Goal: Task Accomplishment & Management: Manage account settings

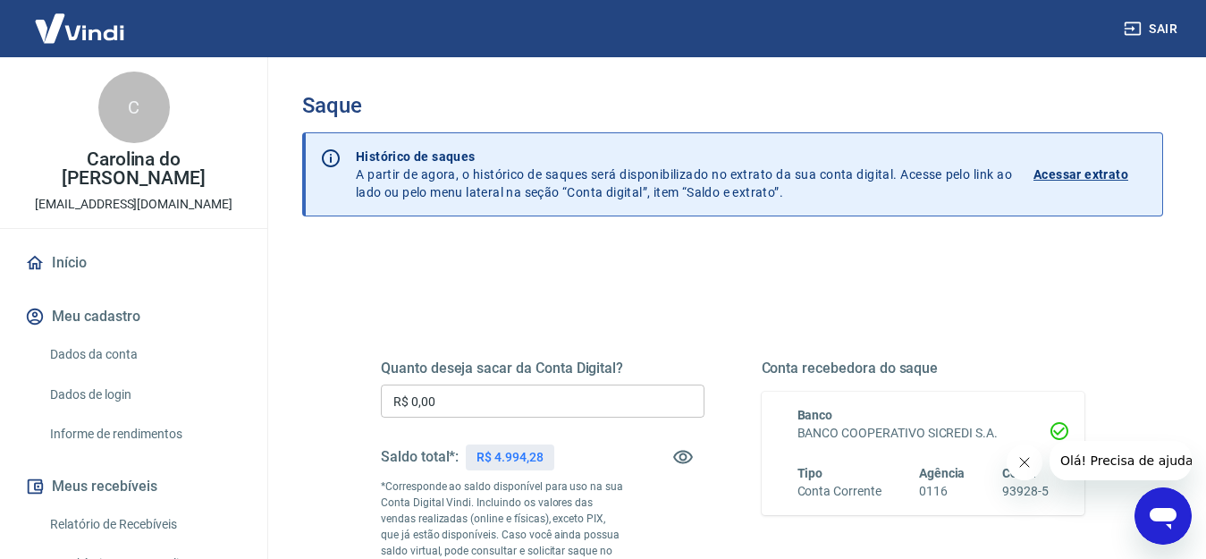
click at [426, 401] on input "R$ 0,00" at bounding box center [543, 401] width 324 height 33
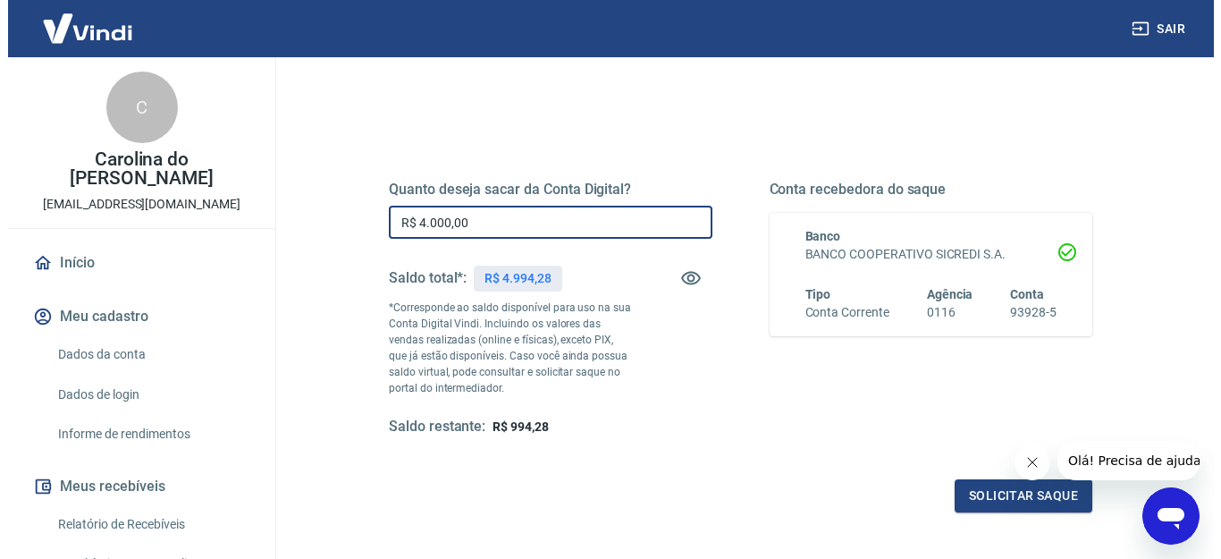
scroll to position [268, 0]
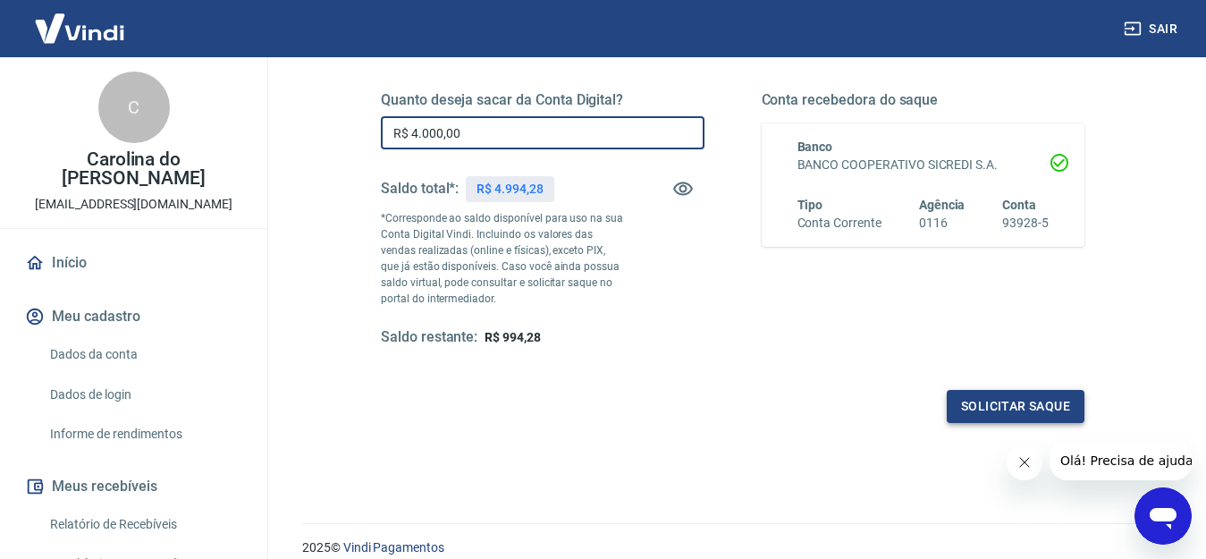
type input "R$ 4.000,00"
click at [1011, 399] on button "Solicitar saque" at bounding box center [1016, 406] width 138 height 33
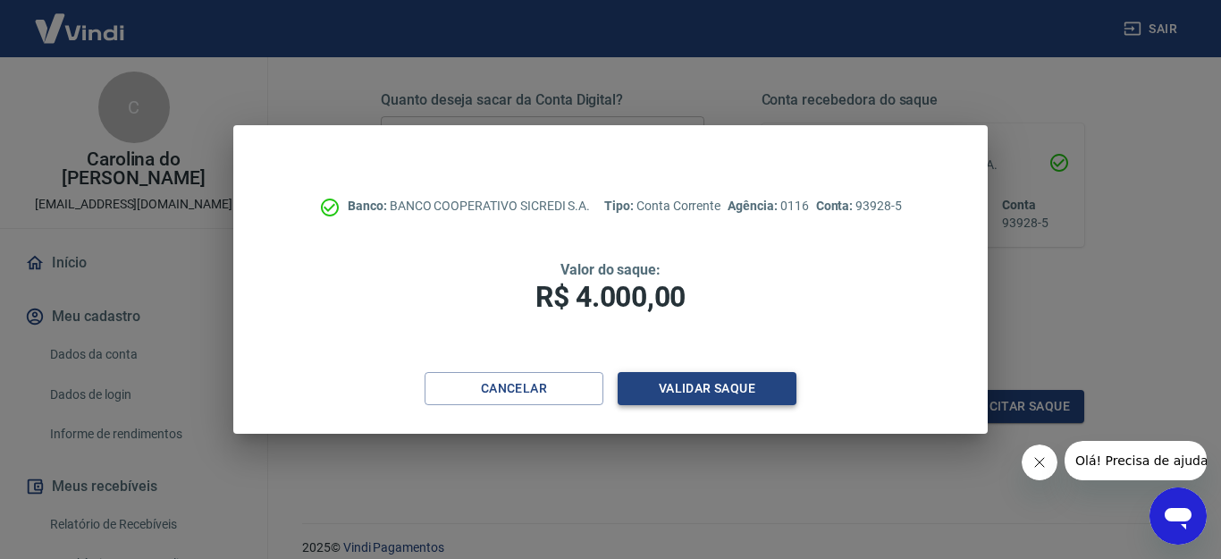
click at [701, 386] on button "Validar saque" at bounding box center [707, 388] width 179 height 33
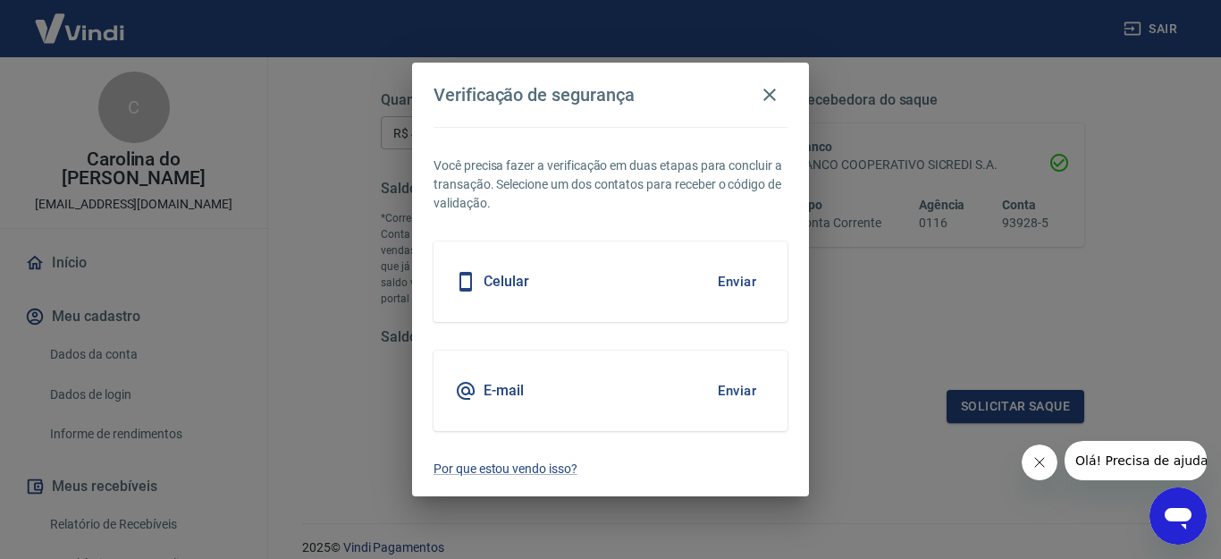
click at [537, 387] on div "E-mail Enviar" at bounding box center [611, 391] width 354 height 80
click at [727, 385] on button "Enviar" at bounding box center [737, 391] width 58 height 38
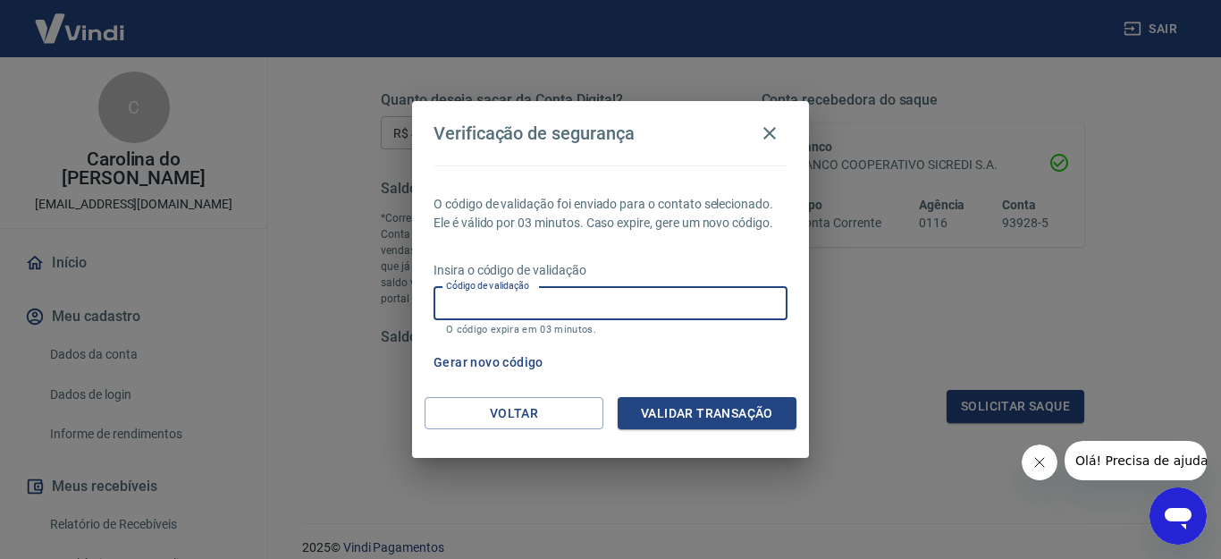
click at [689, 309] on input "Código de validação" at bounding box center [611, 303] width 354 height 33
type input "696114"
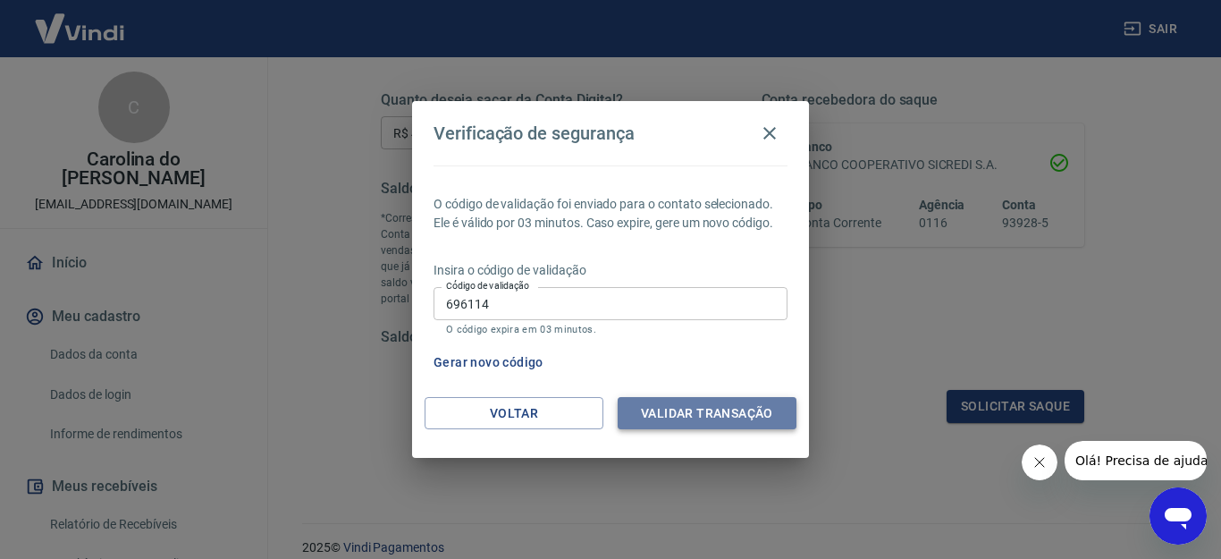
click at [711, 410] on button "Validar transação" at bounding box center [707, 413] width 179 height 33
click at [687, 412] on div "Validar transação" at bounding box center [707, 413] width 179 height 33
click at [478, 359] on button "Gerar novo código" at bounding box center [489, 362] width 124 height 33
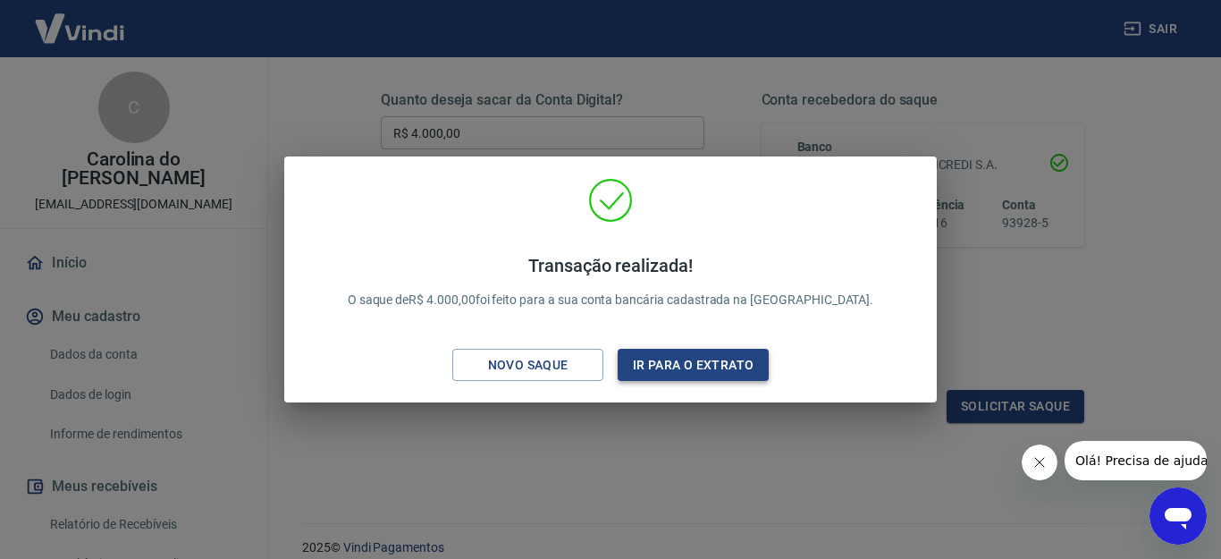
click at [685, 361] on button "Ir para o extrato" at bounding box center [693, 365] width 151 height 33
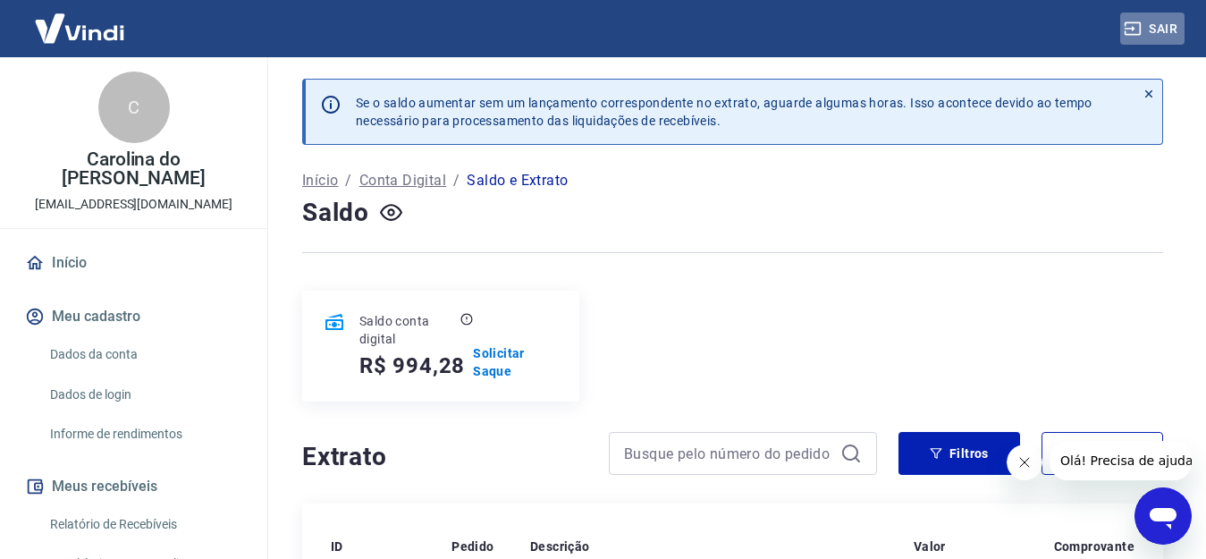
click at [1168, 27] on button "Sair" at bounding box center [1152, 29] width 64 height 33
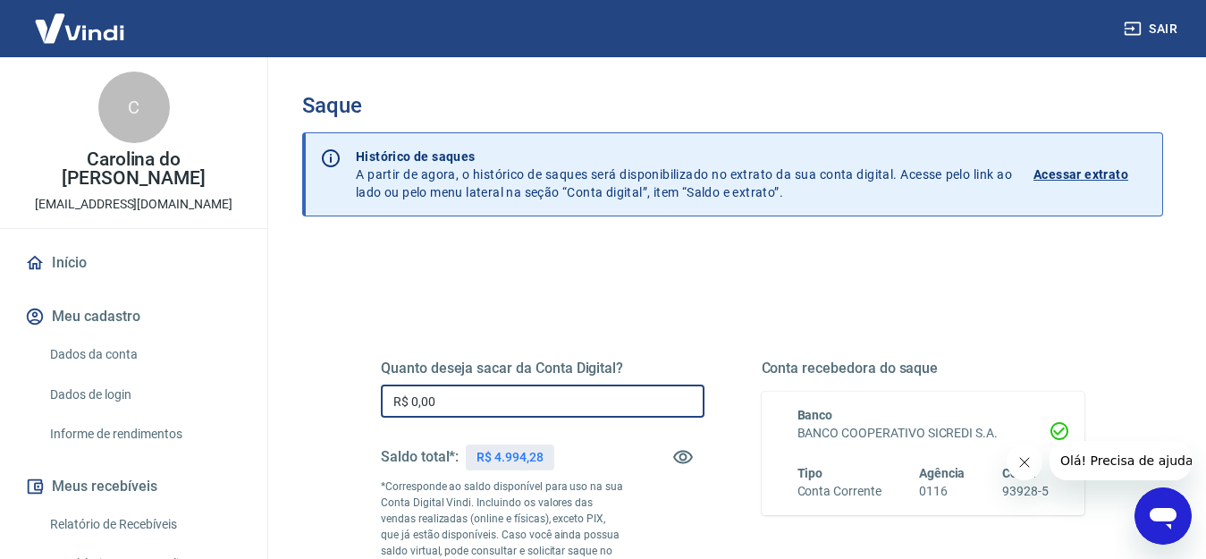
click at [463, 401] on input "R$ 0,00" at bounding box center [543, 401] width 324 height 33
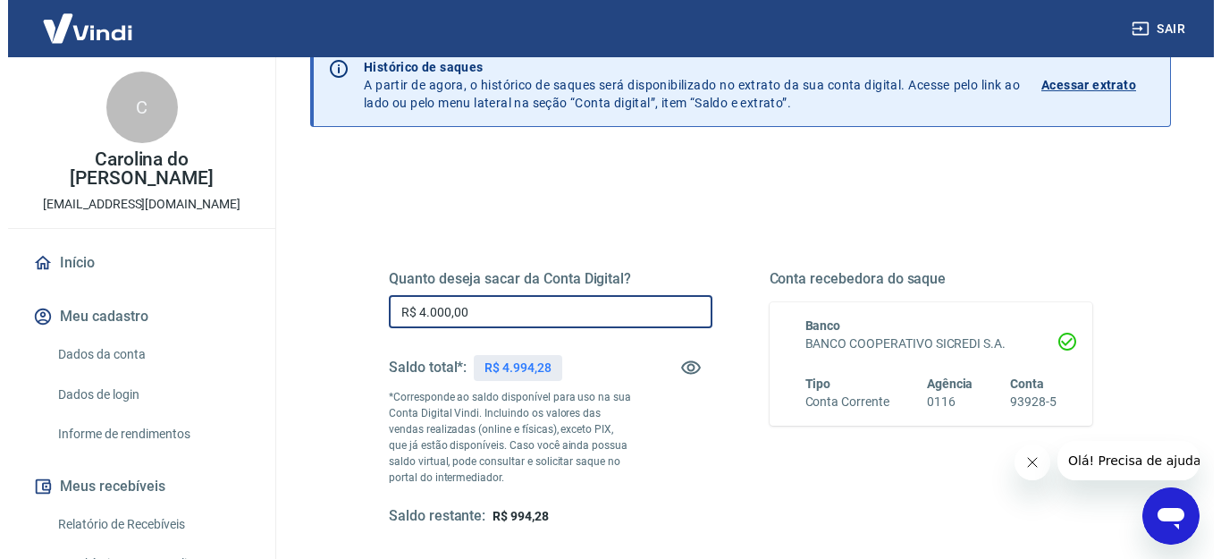
scroll to position [179, 0]
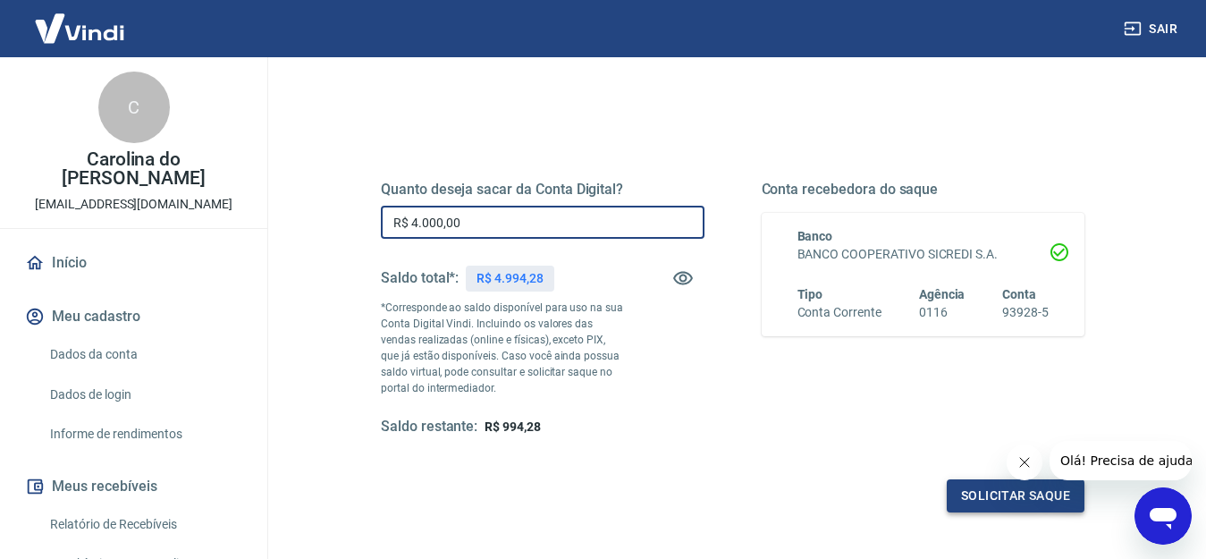
type input "R$ 4.000,00"
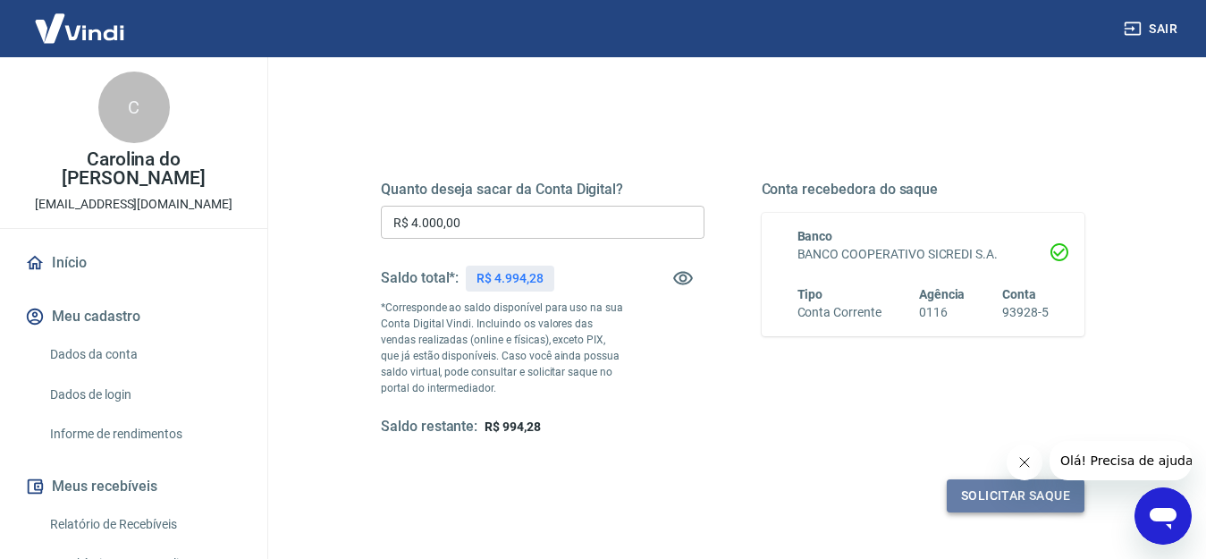
click at [1001, 493] on button "Solicitar saque" at bounding box center [1016, 495] width 138 height 33
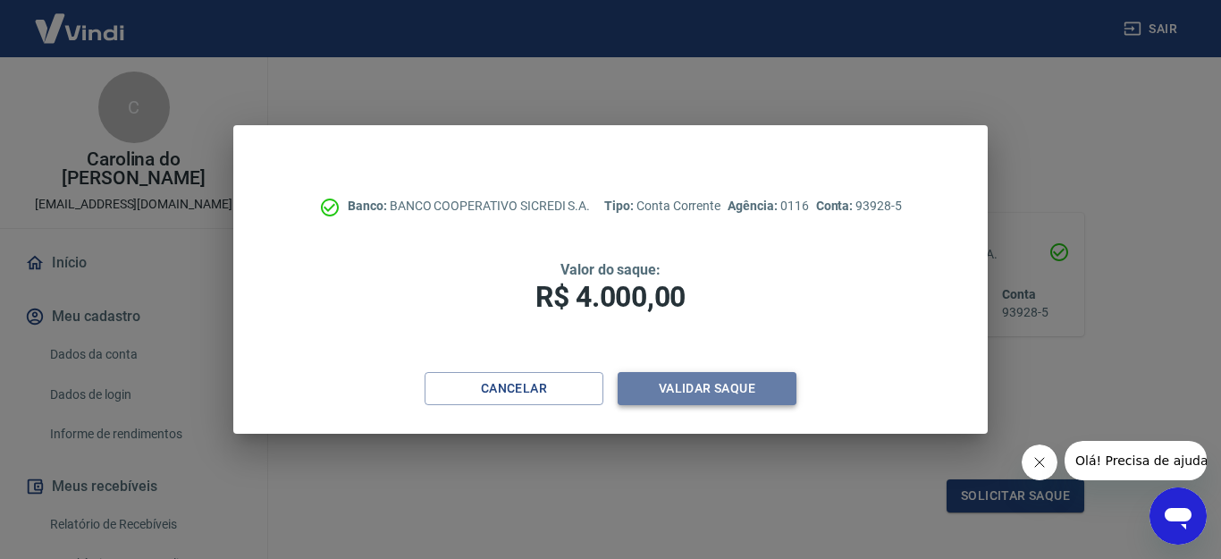
click at [694, 377] on button "Validar saque" at bounding box center [707, 388] width 179 height 33
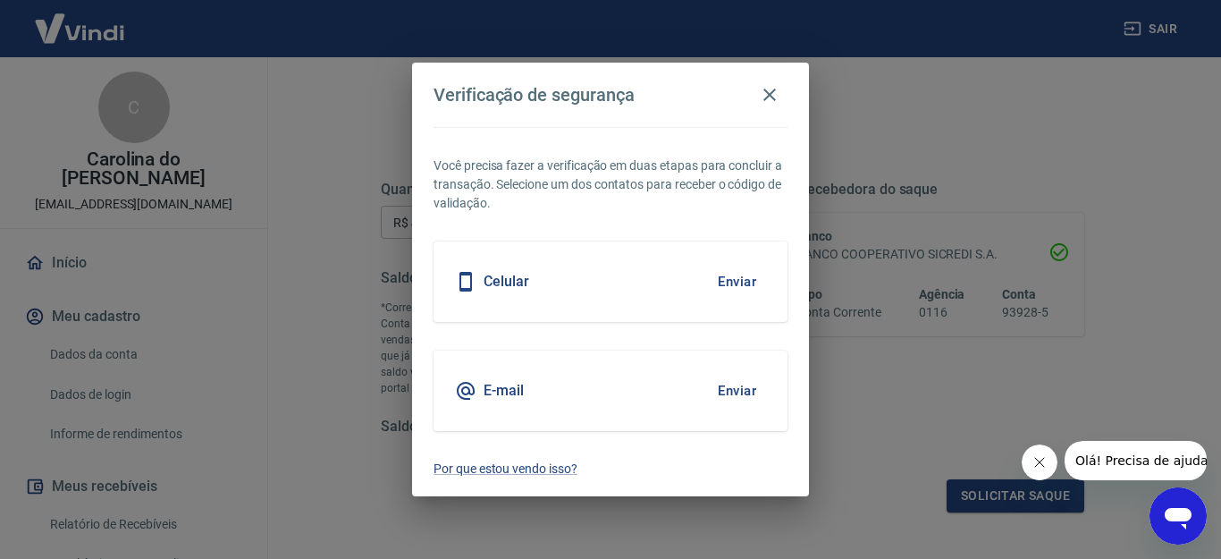
click at [739, 387] on button "Enviar" at bounding box center [737, 391] width 58 height 38
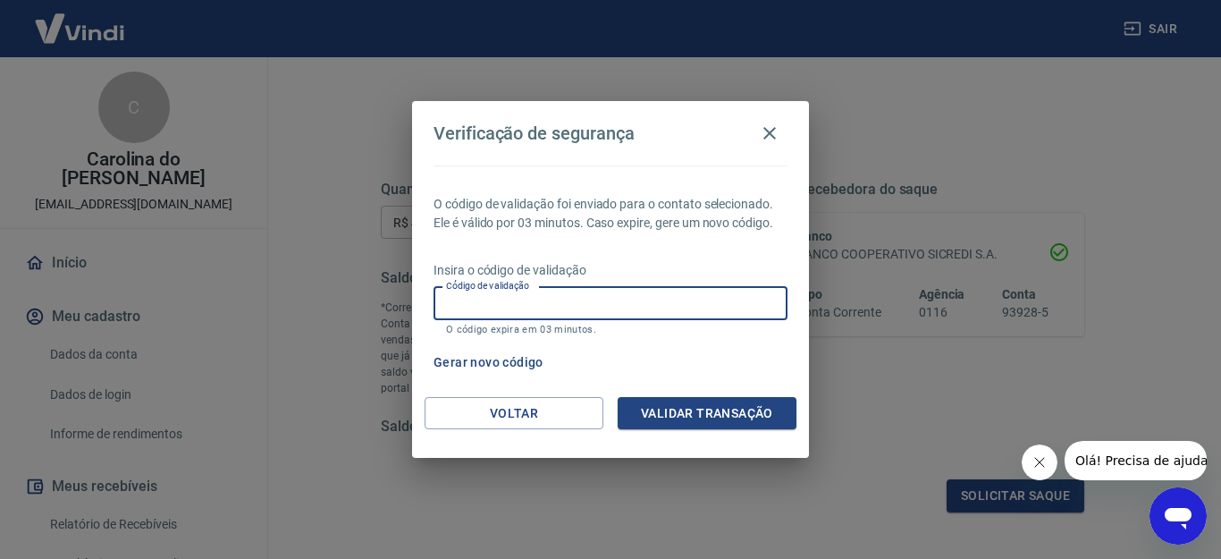
click at [601, 302] on input "Código de validação" at bounding box center [611, 303] width 354 height 33
type input "758761"
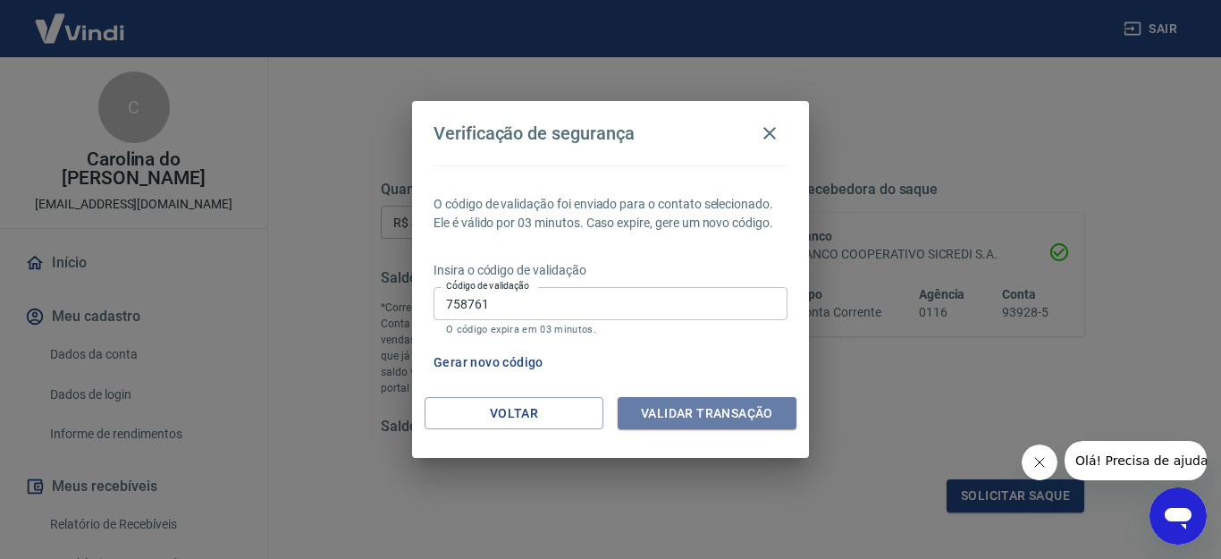
click at [689, 411] on button "Validar transação" at bounding box center [707, 413] width 179 height 33
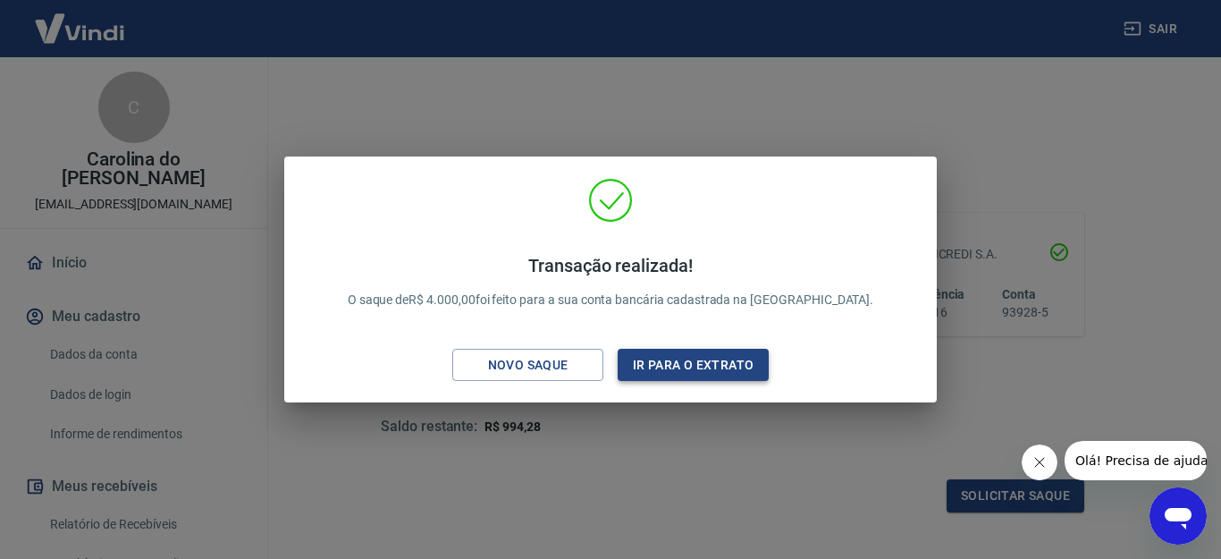
click at [700, 360] on button "Ir para o extrato" at bounding box center [693, 365] width 151 height 33
